Goal: Information Seeking & Learning: Learn about a topic

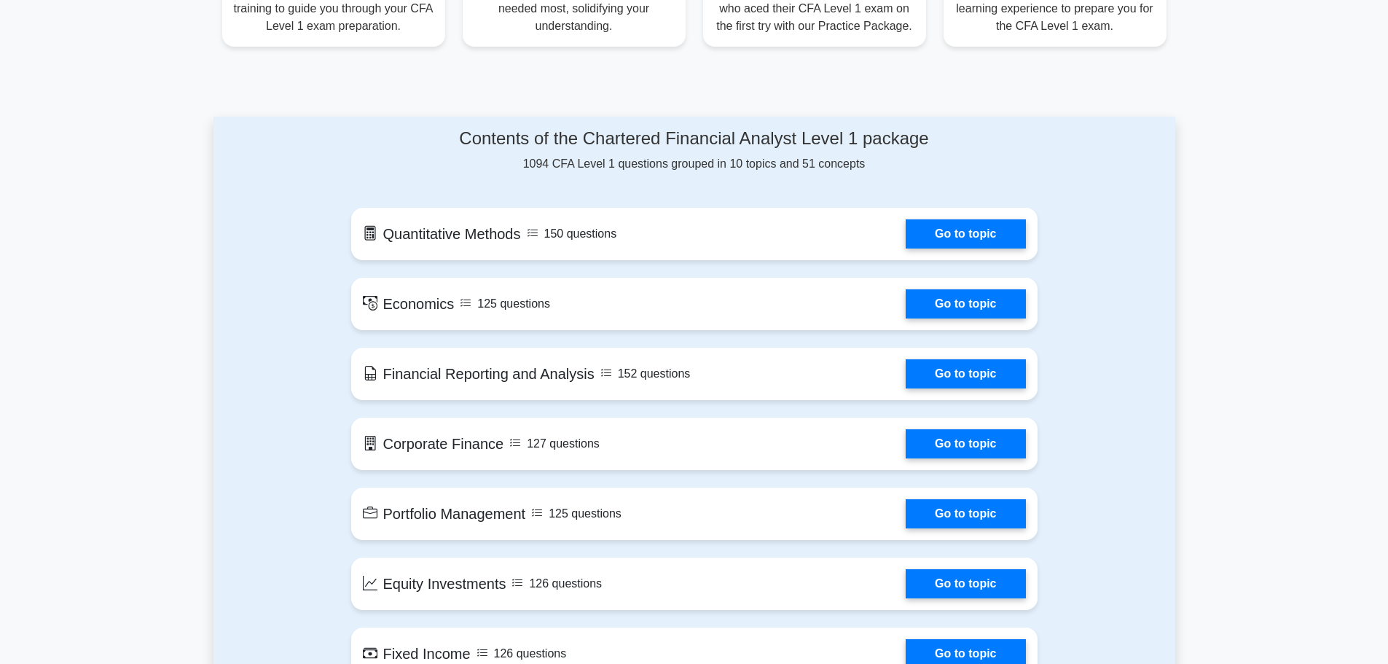
scroll to position [654, 0]
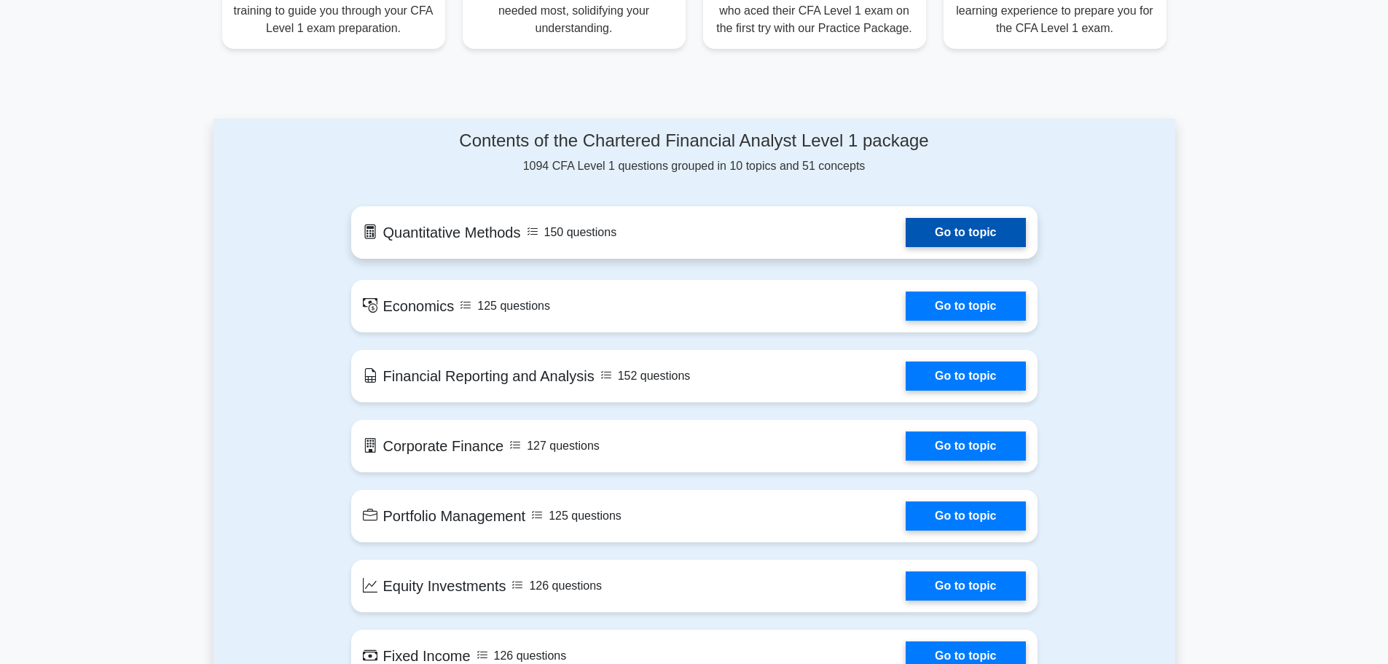
click at [967, 238] on link "Go to topic" at bounding box center [965, 232] width 119 height 29
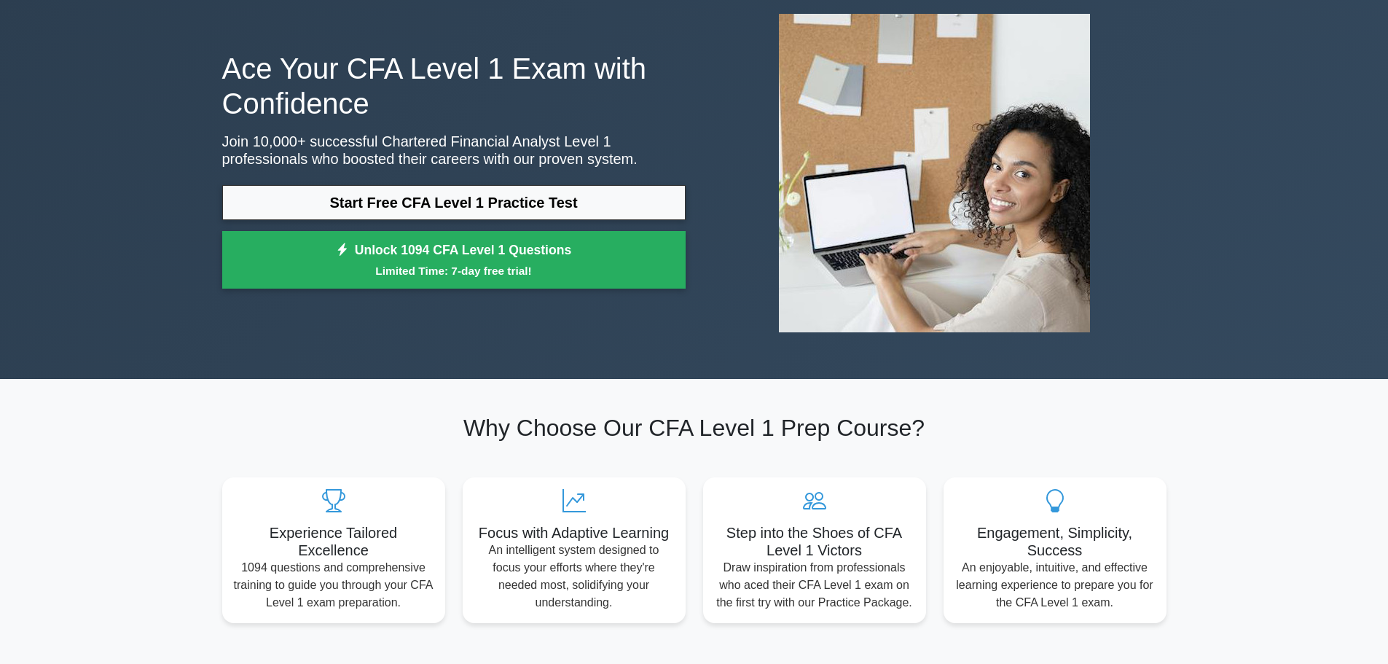
scroll to position [55, 0]
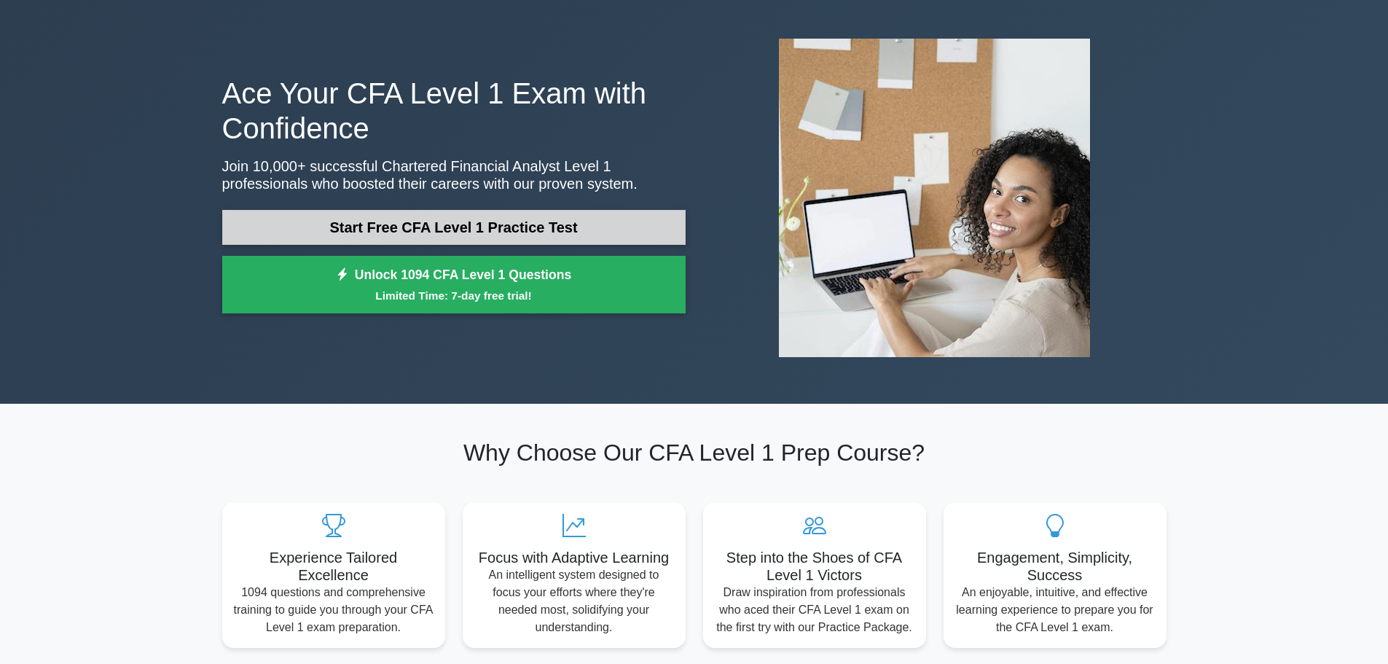
click at [455, 232] on link "Start Free CFA Level 1 Practice Test" at bounding box center [453, 227] width 463 height 35
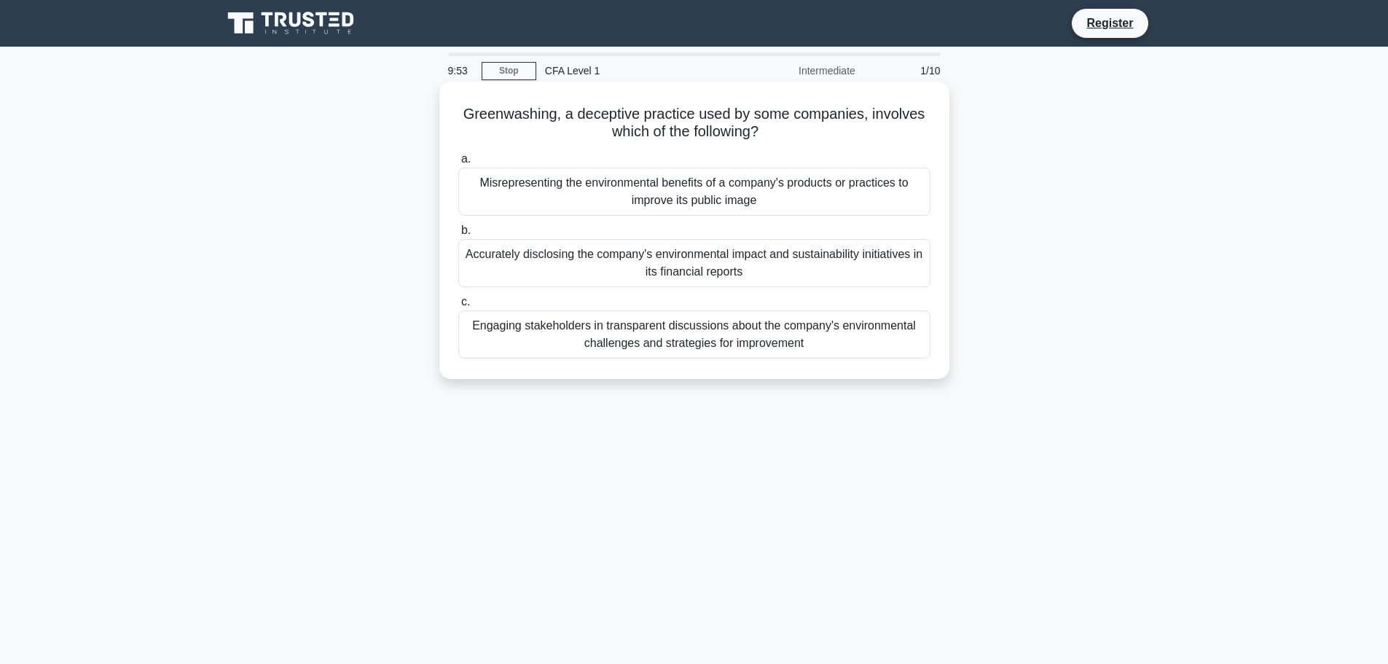
drag, startPoint x: 804, startPoint y: 142, endPoint x: 460, endPoint y: 109, distance: 345.5
click at [460, 109] on h5 "Greenwashing, a deceptive practice used by some companies, involves which of th…" at bounding box center [694, 123] width 475 height 36
drag, startPoint x: 460, startPoint y: 109, endPoint x: 773, endPoint y: 138, distance: 313.9
click at [773, 138] on h5 "Greenwashing, a deceptive practice used by some companies, involves which of th…" at bounding box center [694, 123] width 475 height 36
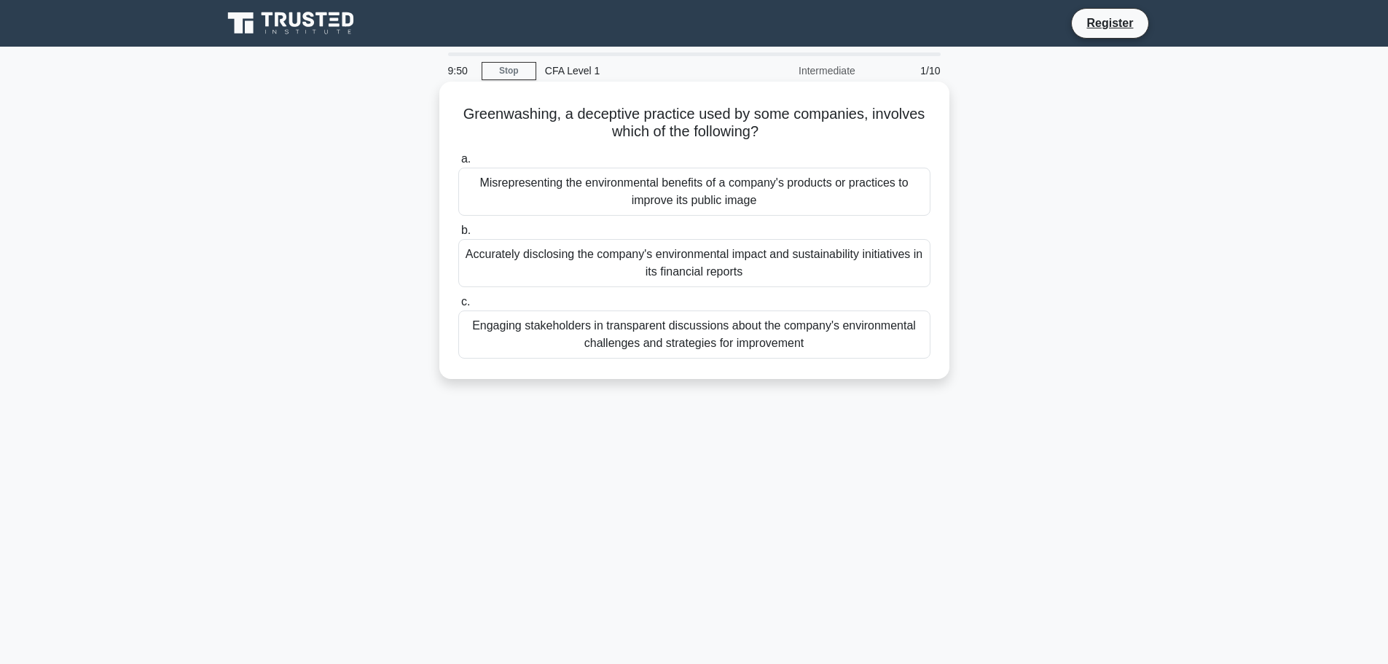
click at [773, 138] on icon ".spinner_0XTQ{transform-origin:center;animation:spinner_y6GP .75s linear infini…" at bounding box center [766, 132] width 17 height 17
click at [774, 184] on div "Misrepresenting the environmental benefits of a company's products or practices…" at bounding box center [694, 192] width 472 height 48
click at [458, 164] on input "a. Misrepresenting the environmental benefits of a company's products or practi…" at bounding box center [458, 158] width 0 height 9
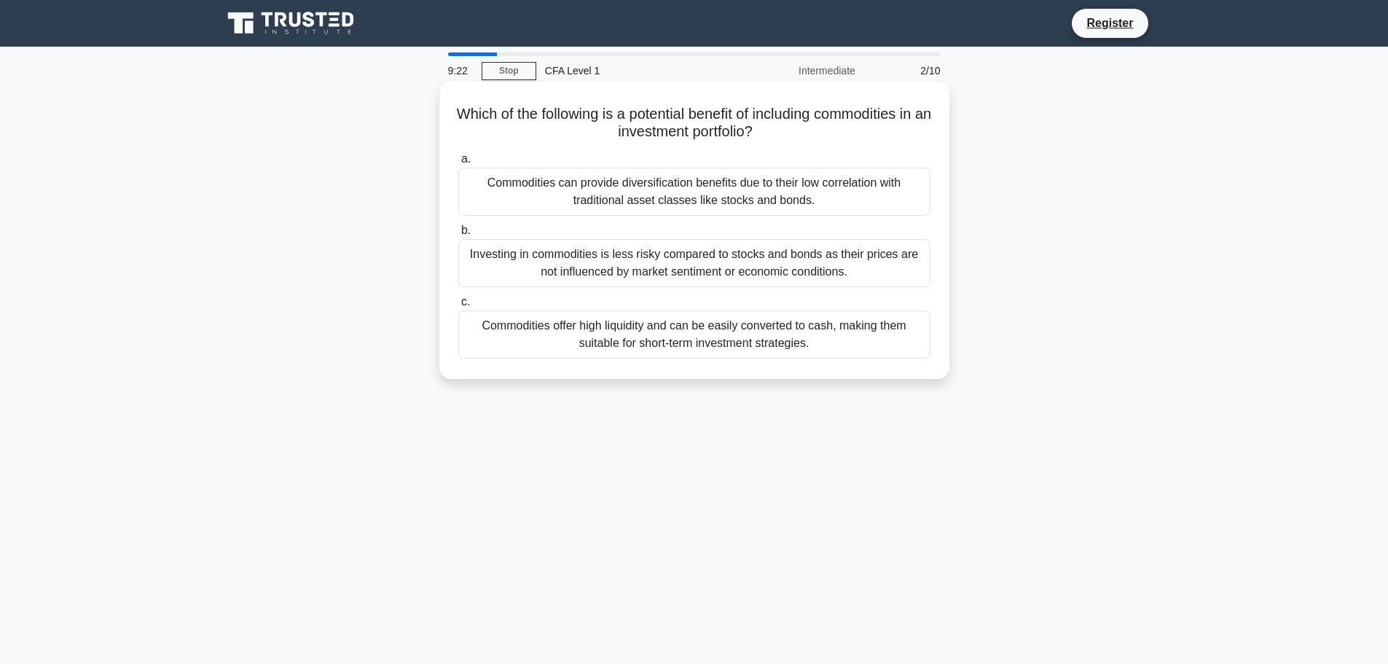
click at [723, 203] on div "Commodities can provide diversification benefits due to their low correlation w…" at bounding box center [694, 192] width 472 height 48
click at [458, 164] on input "a. Commodities can provide diversification benefits due to their low correlatio…" at bounding box center [458, 158] width 0 height 9
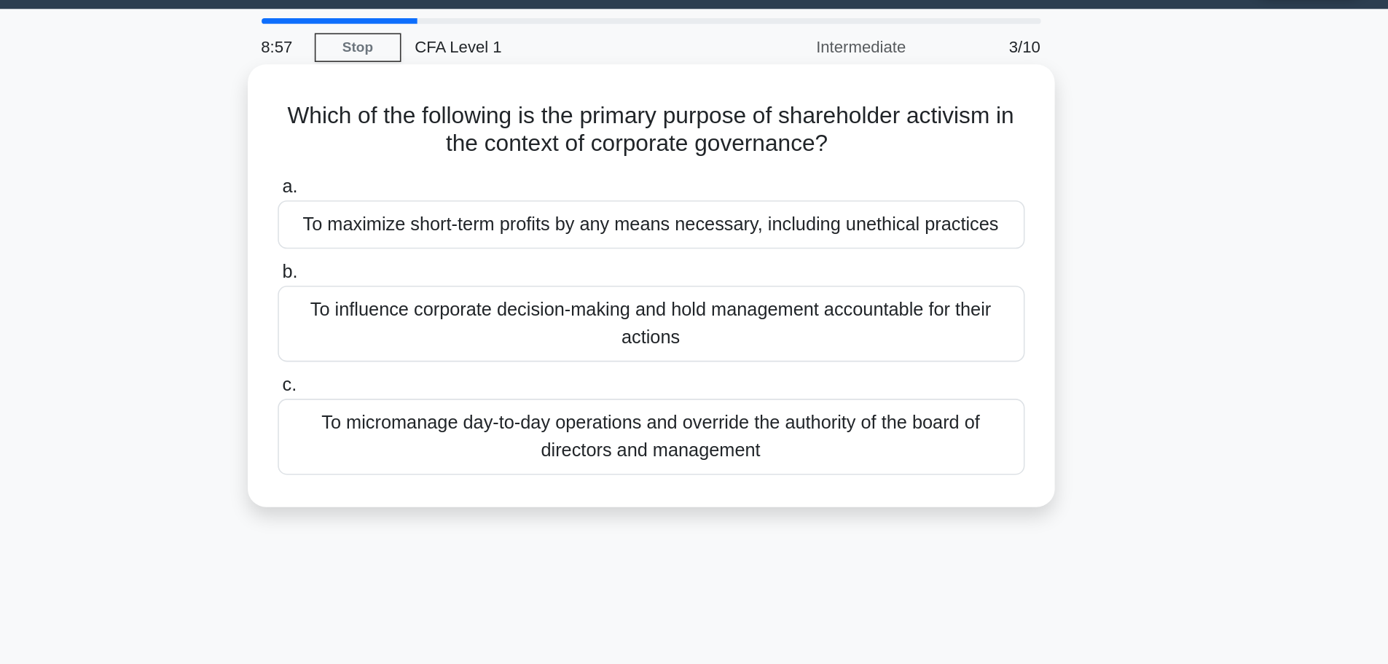
click at [701, 243] on div "To influence corporate decision-making and hold management accountable for thei…" at bounding box center [694, 245] width 472 height 48
click at [458, 218] on input "b. To influence corporate decision-making and hold management accountable for t…" at bounding box center [458, 212] width 0 height 9
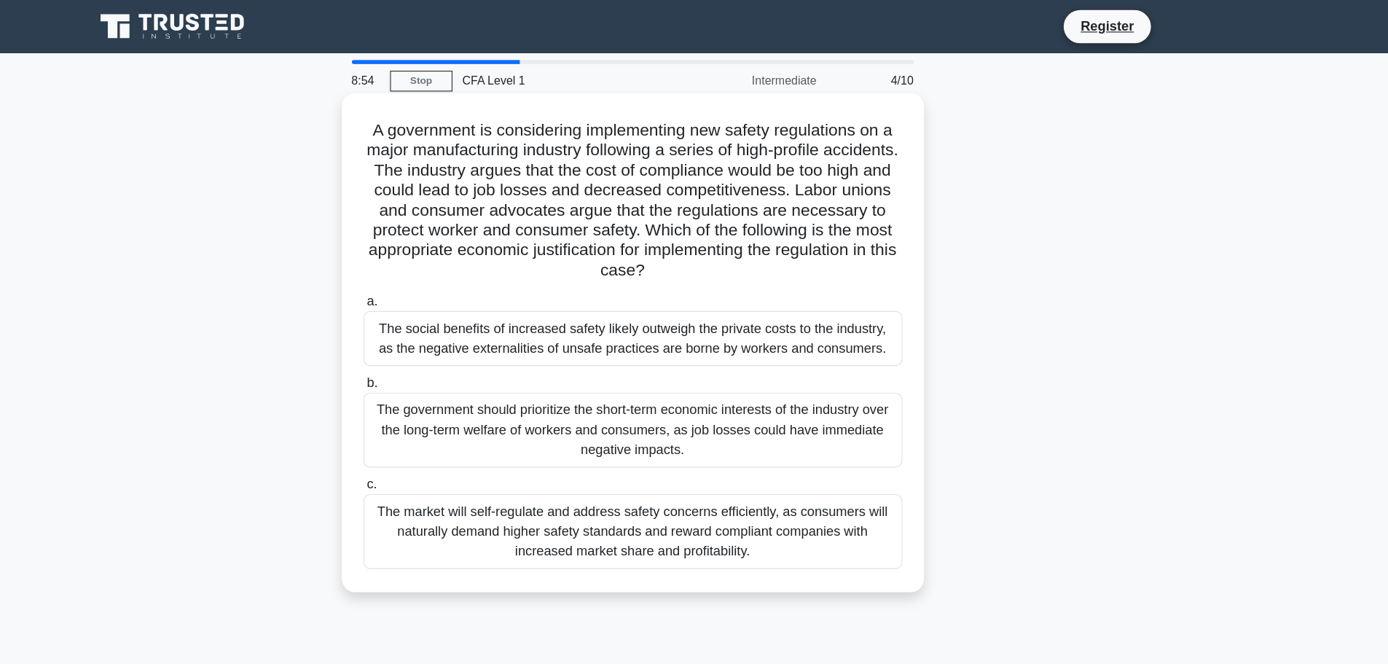
click at [663, 364] on div "The government should prioritize the short-term economic interests of the indus…" at bounding box center [694, 377] width 472 height 66
click at [458, 340] on input "b. The government should prioritize the short-term economic interests of the in…" at bounding box center [458, 335] width 0 height 9
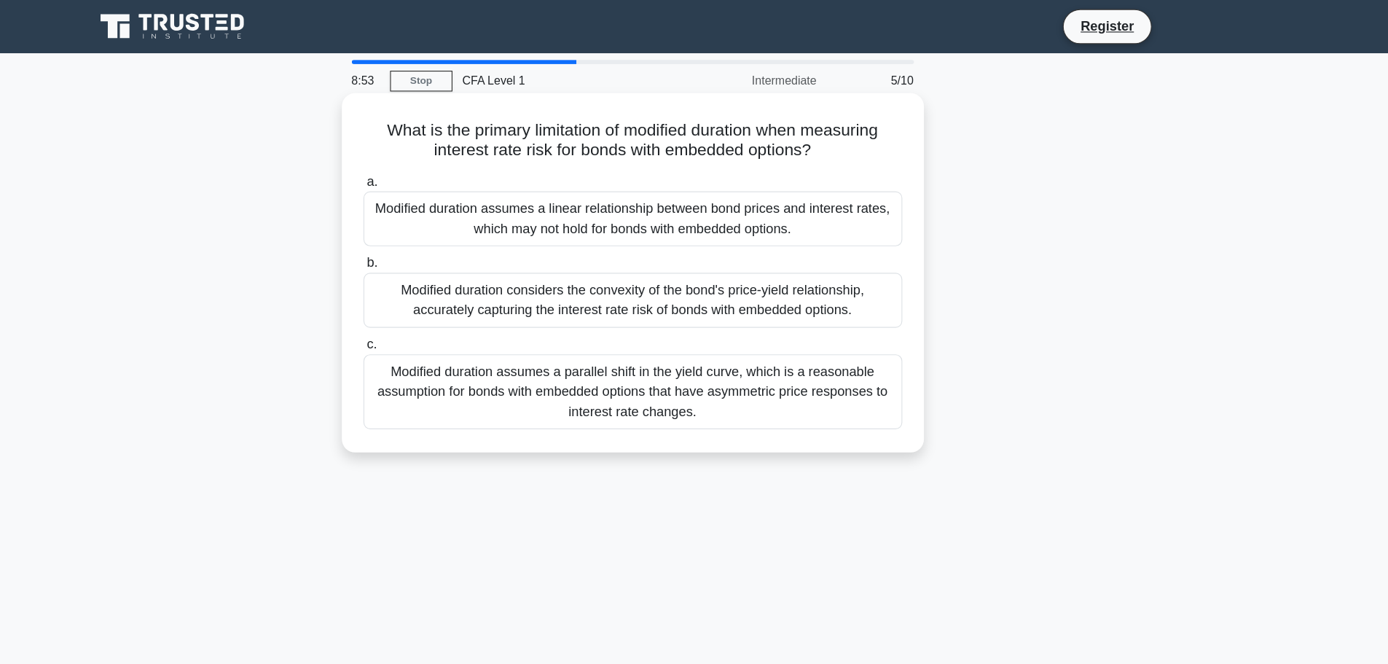
click at [738, 252] on div "Modified duration considers the convexity of the bond's price-yield relationshi…" at bounding box center [694, 263] width 472 height 48
click at [458, 235] on input "b. Modified duration considers the convexity of the bond's price-yield relation…" at bounding box center [458, 230] width 0 height 9
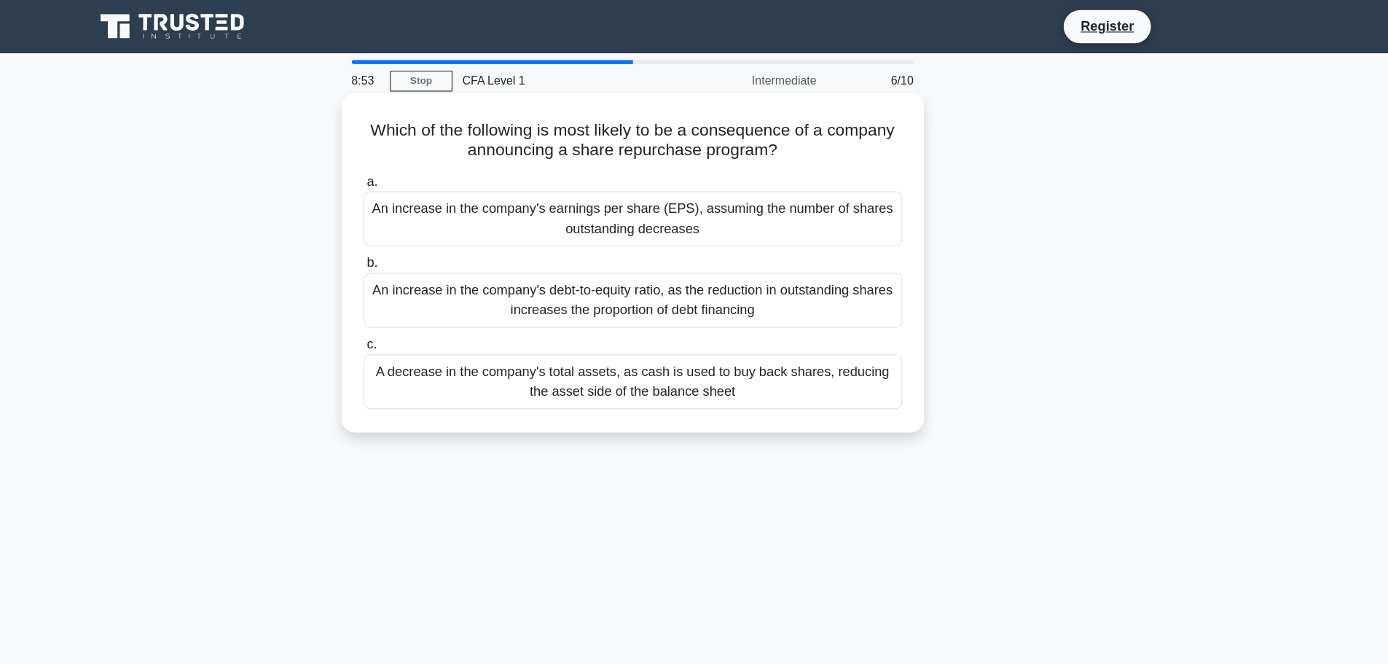
click at [746, 200] on div "An increase in the company's earnings per share (EPS), assuming the number of s…" at bounding box center [694, 192] width 472 height 48
click at [458, 164] on input "a. An increase in the company's earnings per share (EPS), assuming the number o…" at bounding box center [458, 158] width 0 height 9
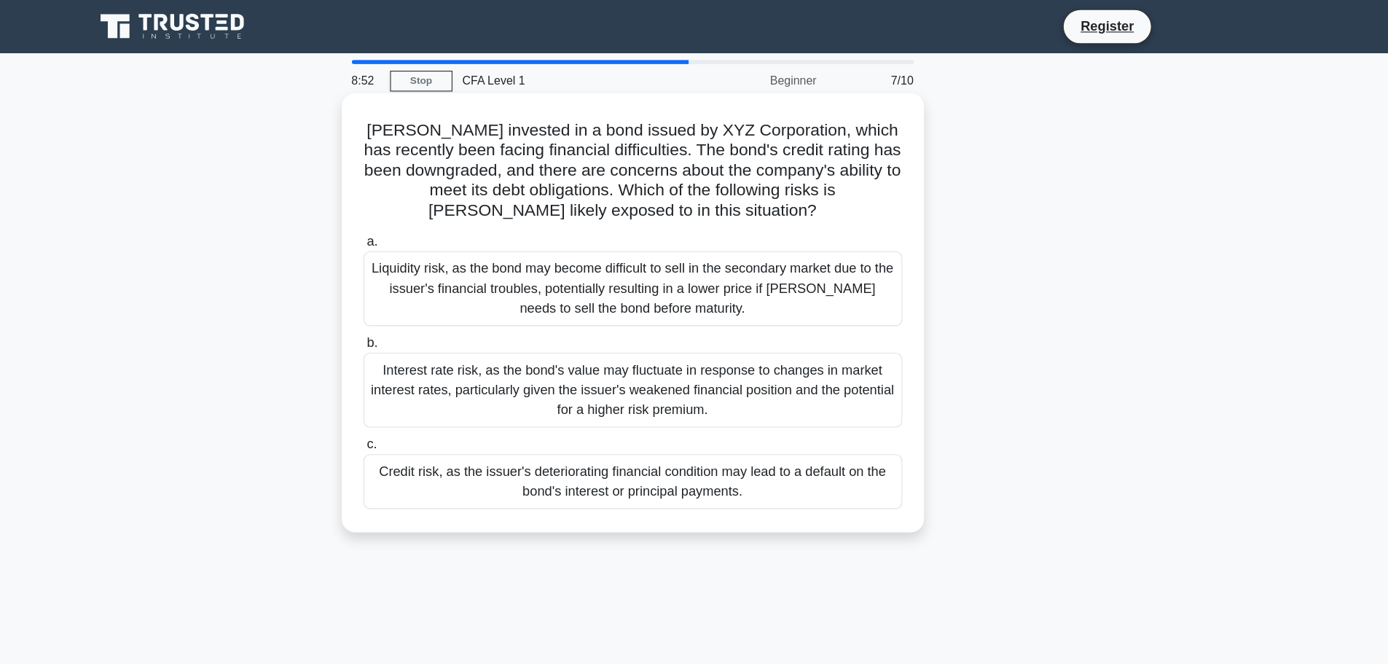
click at [732, 382] on label "c. Credit risk, as the issuer's deteriorating financial condition may lead to a…" at bounding box center [694, 413] width 472 height 66
click at [458, 385] on input "c. Credit risk, as the issuer's deteriorating financial condition may lead to a…" at bounding box center [458, 389] width 0 height 9
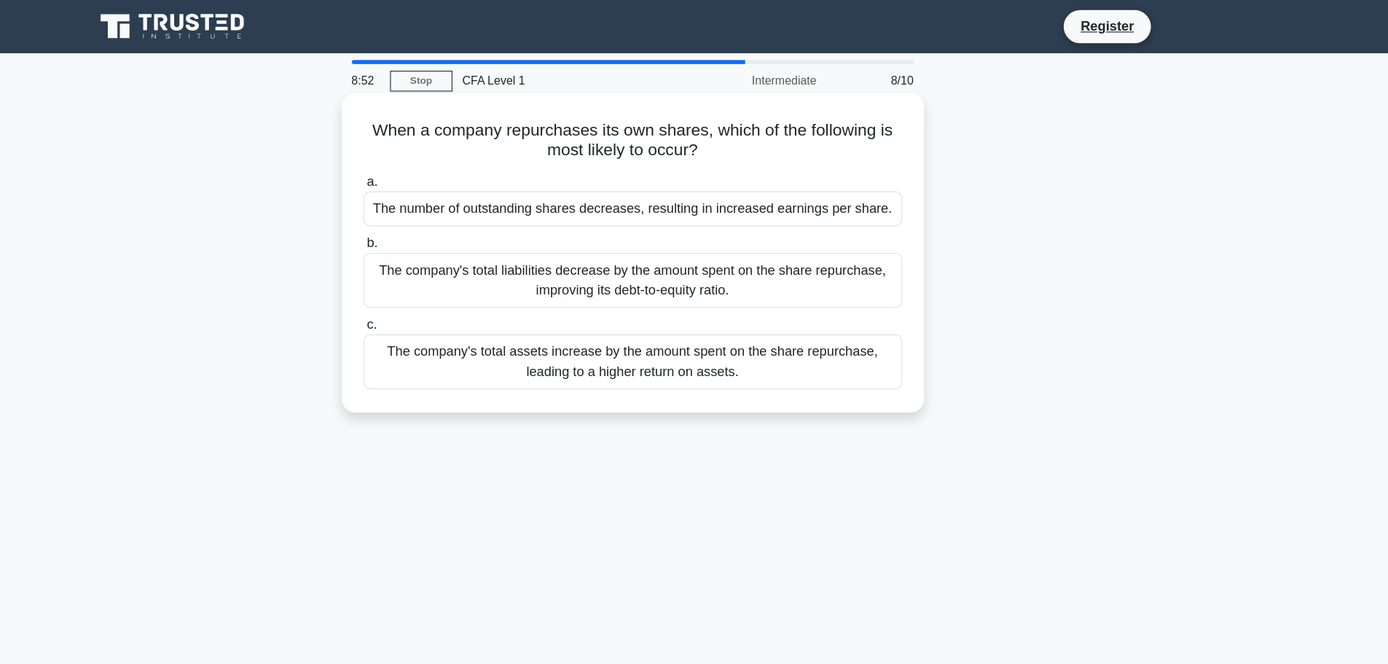
click at [708, 224] on div "The company's total liabilities decrease by the amount spent on the share repur…" at bounding box center [694, 245] width 472 height 48
click at [458, 218] on input "b. The company's total liabilities decrease by the amount spent on the share re…" at bounding box center [458, 212] width 0 height 9
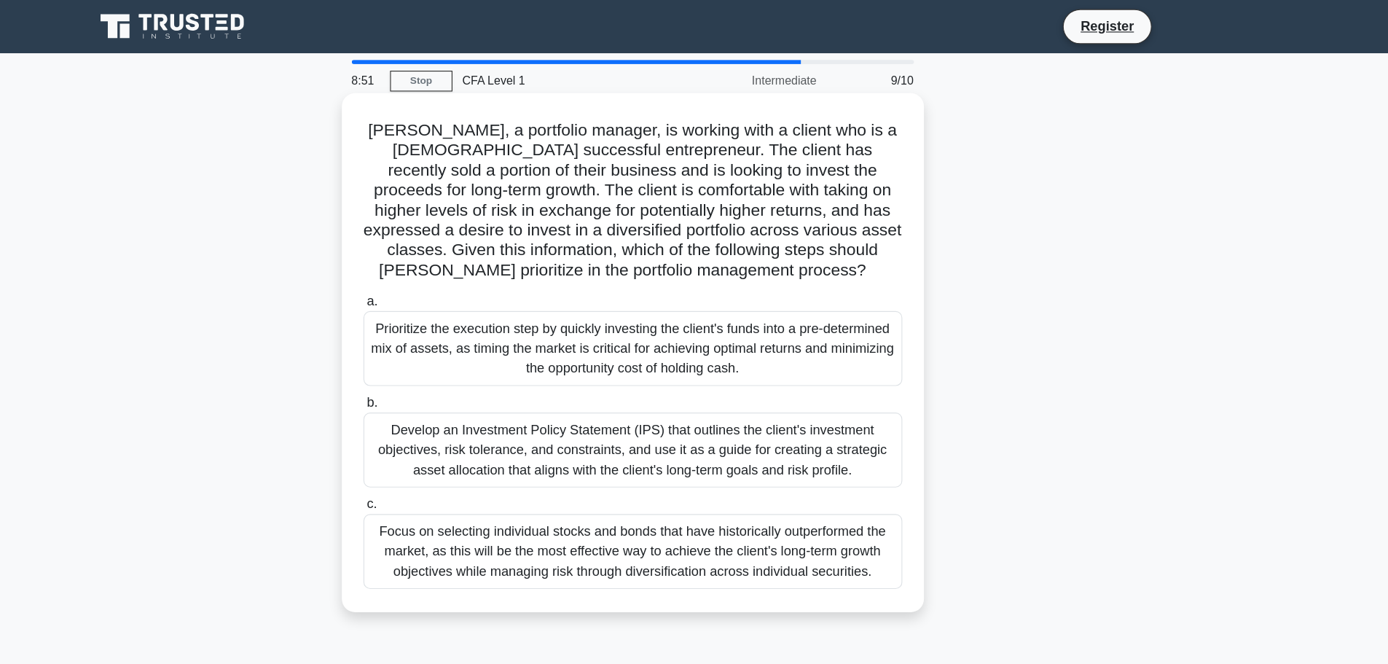
click at [718, 417] on div "Develop an Investment Policy Statement (IPS) that outlines the client's investm…" at bounding box center [694, 394] width 472 height 66
click at [458, 358] on input "b. Develop an Investment Policy Statement (IPS) that outlines the client's inve…" at bounding box center [458, 352] width 0 height 9
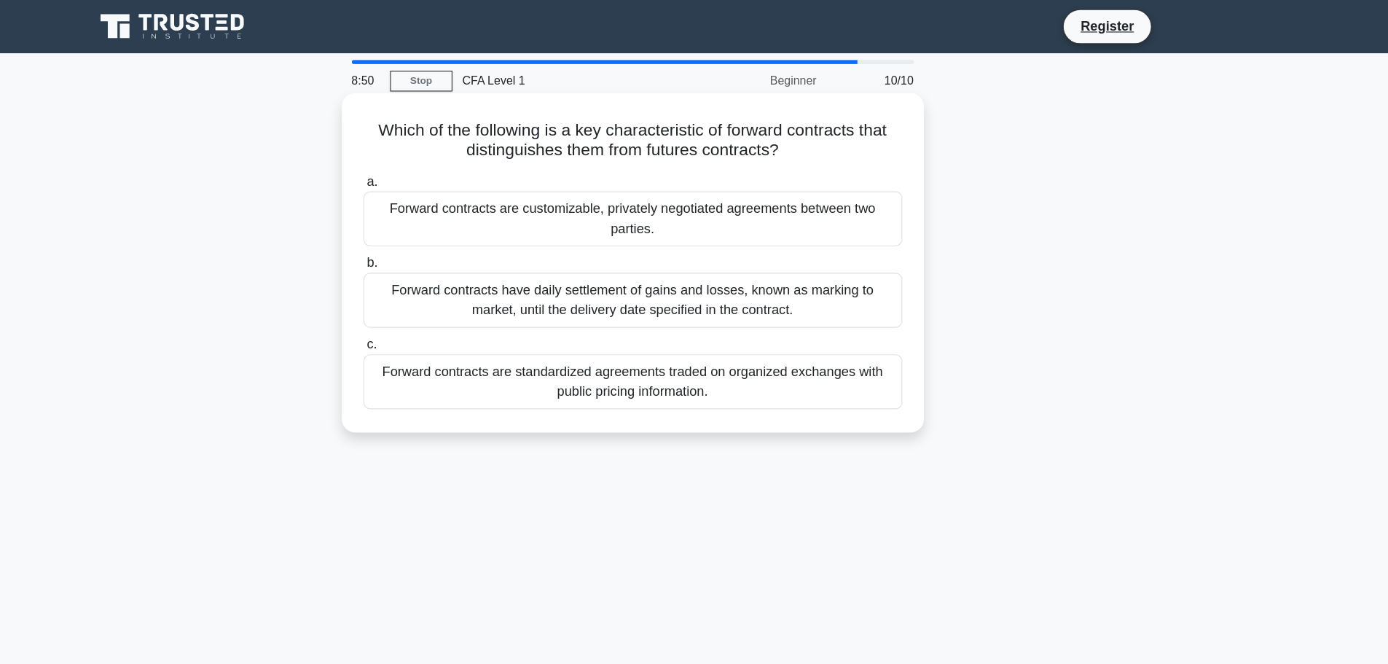
click at [722, 248] on div "Forward contracts have daily settlement of gains and losses, known as marking t…" at bounding box center [694, 263] width 472 height 48
click at [458, 235] on input "b. Forward contracts have daily settlement of gains and losses, known as markin…" at bounding box center [458, 230] width 0 height 9
